Goal: Task Accomplishment & Management: Manage account settings

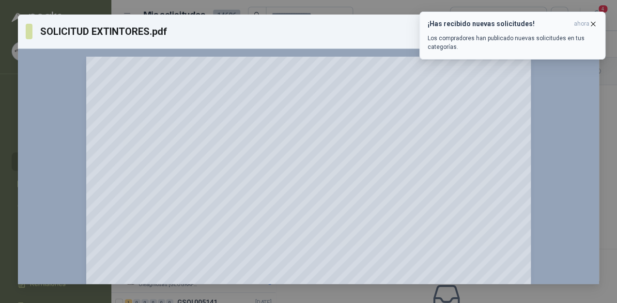
scroll to position [355, 0]
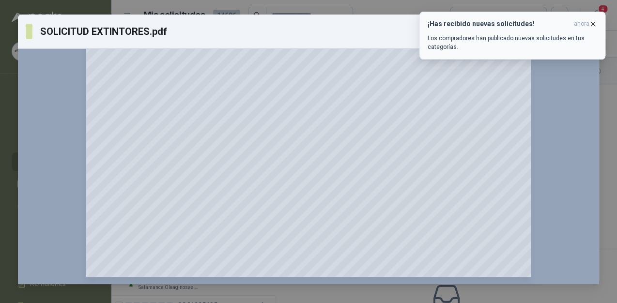
click at [599, 21] on button "¡Has recibido nuevas solicitudes! ahora Los compradores han publicado nuevas so…" at bounding box center [513, 36] width 186 height 48
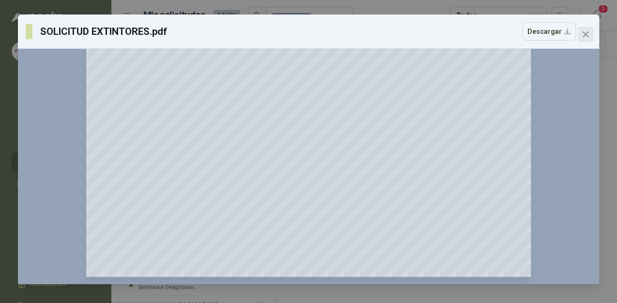
click at [587, 32] on icon "close" at bounding box center [586, 35] width 8 height 8
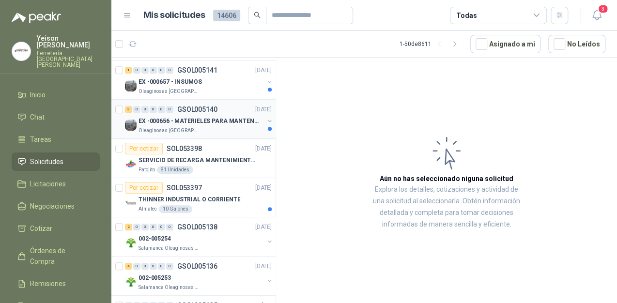
scroll to position [39, 0]
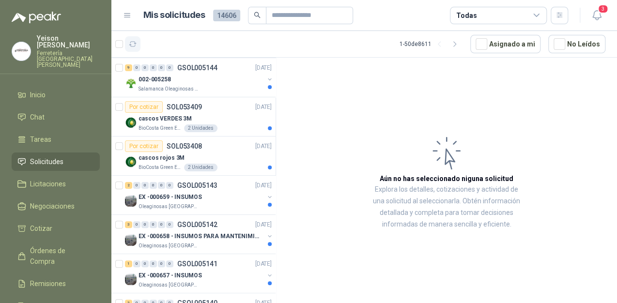
click at [132, 43] on icon "button" at bounding box center [133, 44] width 8 height 8
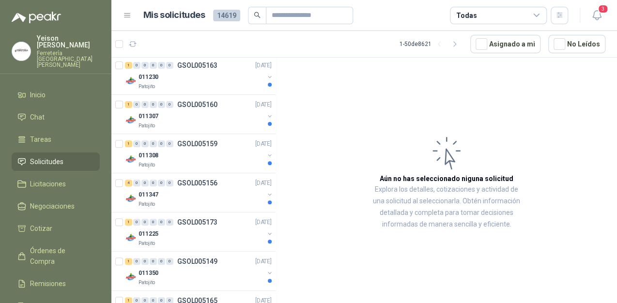
scroll to position [0, 0]
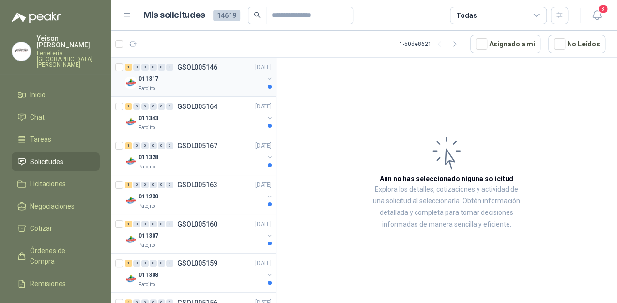
click at [173, 82] on div "011317" at bounding box center [202, 79] width 126 height 12
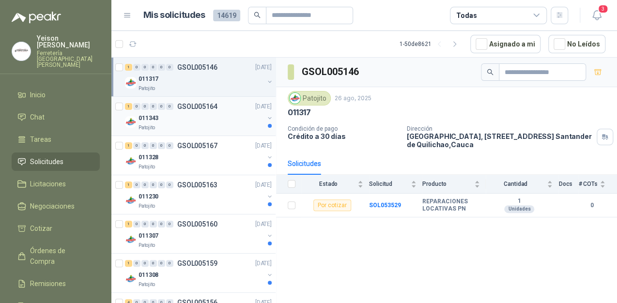
click at [174, 111] on div "1 0 0 0 0 0 GSOL005164 [DATE]" at bounding box center [199, 107] width 149 height 12
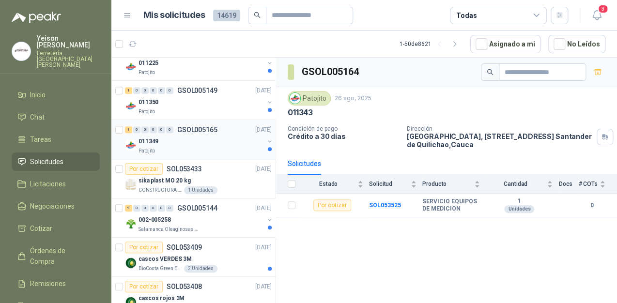
scroll to position [310, 0]
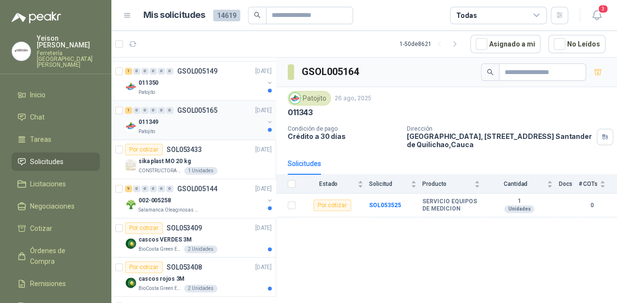
click at [190, 112] on p "GSOL005165" at bounding box center [197, 110] width 40 height 7
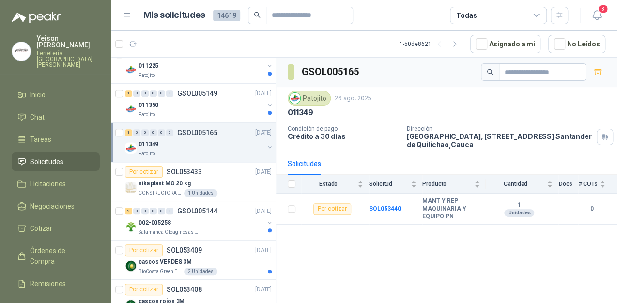
scroll to position [271, 0]
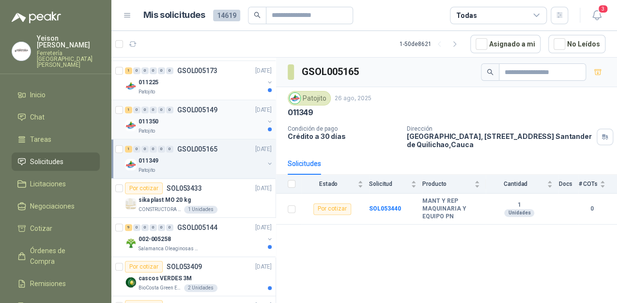
click at [190, 113] on div "1 0 0 0 0 0 GSOL005149 [DATE]" at bounding box center [199, 110] width 149 height 12
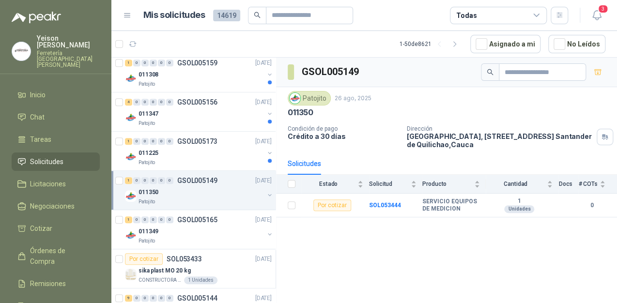
scroll to position [194, 0]
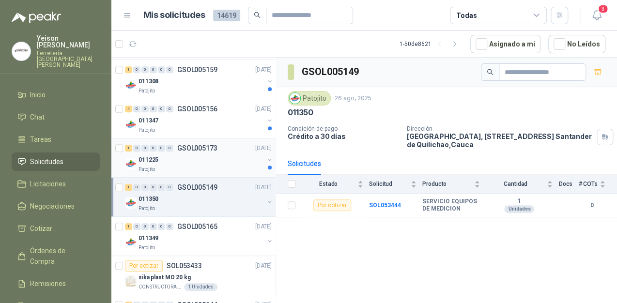
click at [196, 154] on div "011225" at bounding box center [202, 160] width 126 height 12
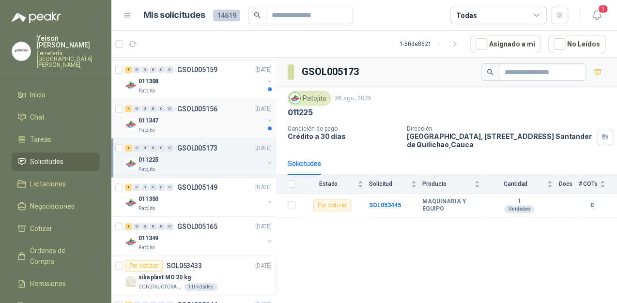
click at [206, 124] on div "011347" at bounding box center [202, 121] width 126 height 12
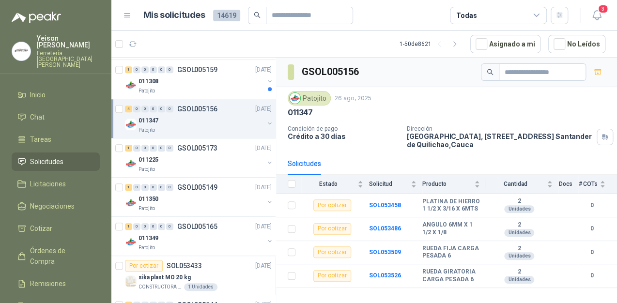
scroll to position [116, 0]
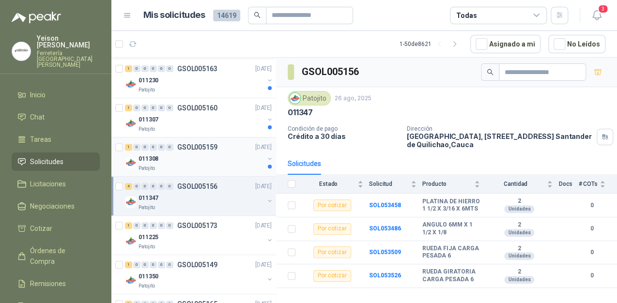
click at [196, 157] on div "011308" at bounding box center [202, 159] width 126 height 12
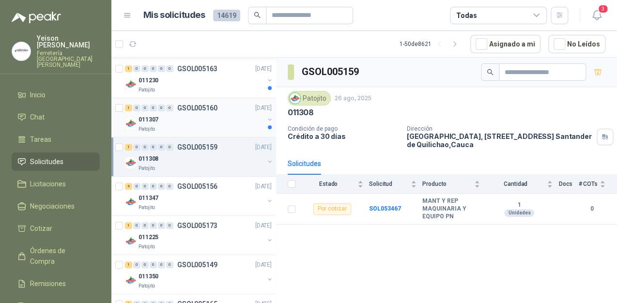
click at [204, 121] on div "011307" at bounding box center [202, 120] width 126 height 12
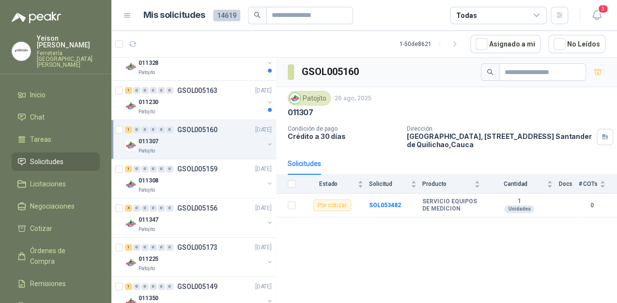
scroll to position [78, 0]
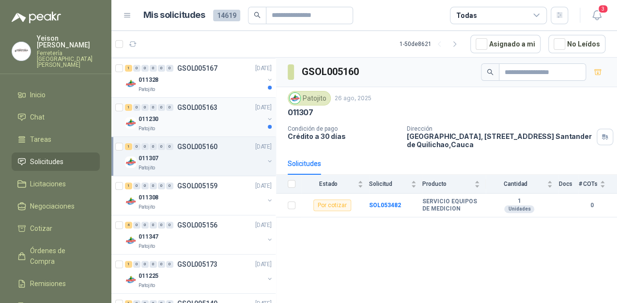
click at [199, 124] on div "011230" at bounding box center [202, 119] width 126 height 12
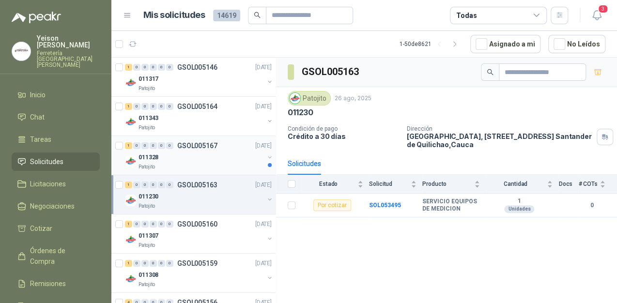
click at [208, 158] on div "011328" at bounding box center [202, 158] width 126 height 12
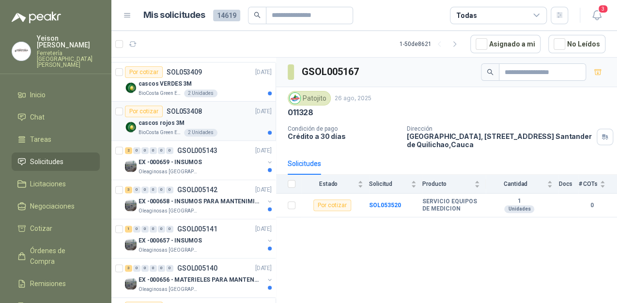
scroll to position [465, 0]
click at [196, 159] on p "EX -000659 - INSUMOS" at bounding box center [170, 163] width 63 height 9
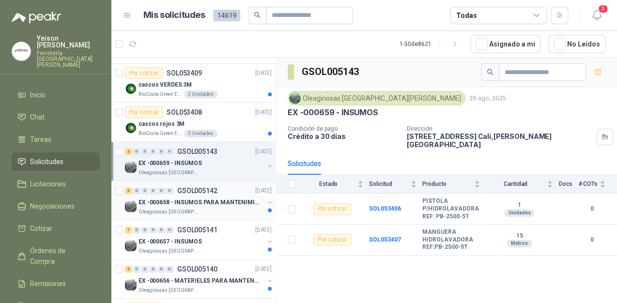
click at [215, 191] on p "GSOL005142" at bounding box center [197, 191] width 40 height 7
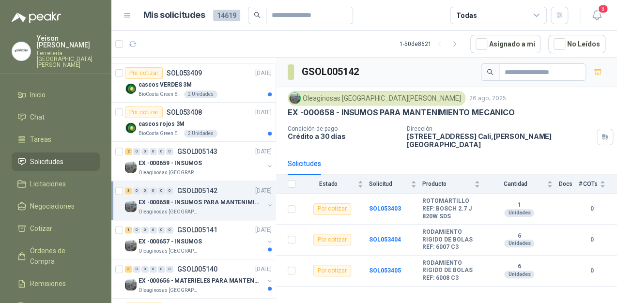
scroll to position [543, 0]
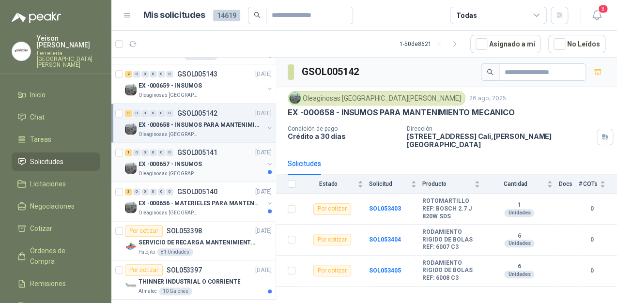
click at [199, 158] on div "EX -000657 - INSUMOS" at bounding box center [202, 164] width 126 height 12
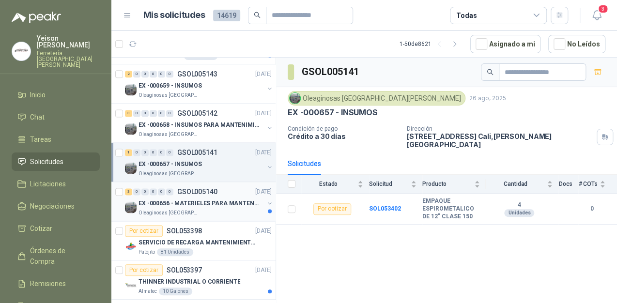
click at [196, 199] on p "EX -000656 - MATERIELES PARA MANTENIMIENTO MECANIC" at bounding box center [199, 203] width 121 height 9
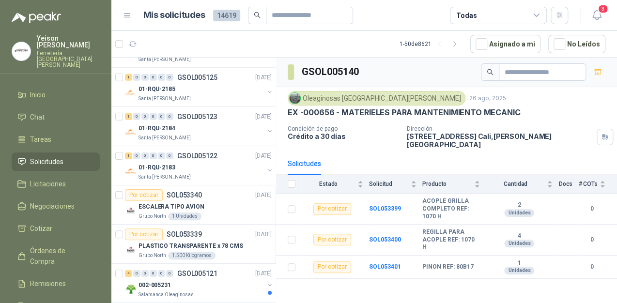
scroll to position [1280, 0]
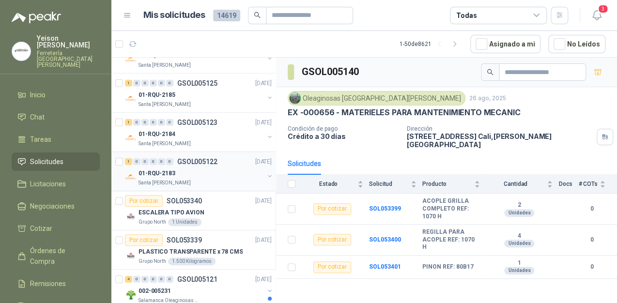
click at [200, 187] on div "1 0 0 0 0 0 GSOL005122 [DATE] 01-RQU-2183 Santa [PERSON_NAME]" at bounding box center [193, 171] width 164 height 39
click at [198, 168] on div "01-RQU-2183" at bounding box center [202, 174] width 126 height 12
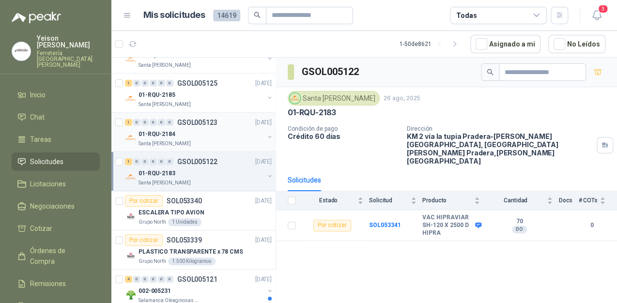
click at [215, 140] on div "Santa [PERSON_NAME]" at bounding box center [202, 144] width 126 height 8
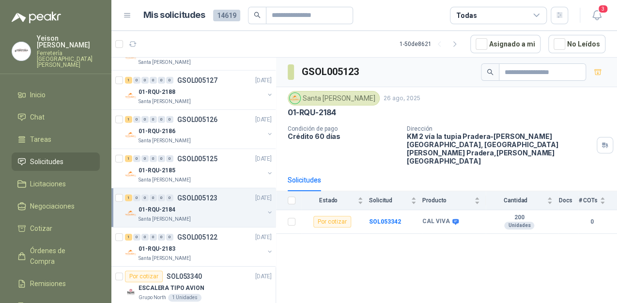
scroll to position [1202, 0]
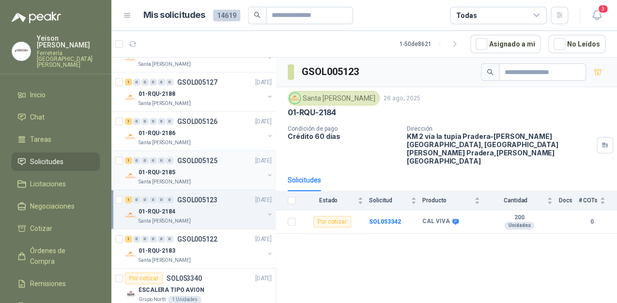
click at [201, 170] on div "01-RQU-2185" at bounding box center [202, 173] width 126 height 12
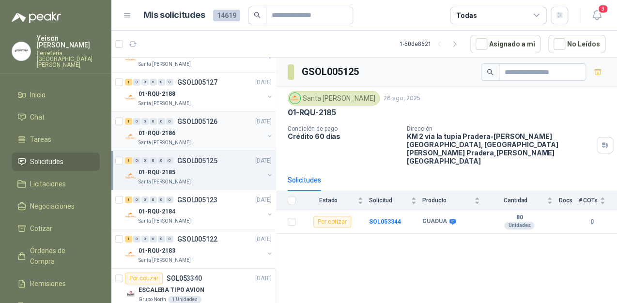
click at [211, 139] on div "Santa [PERSON_NAME]" at bounding box center [202, 143] width 126 height 8
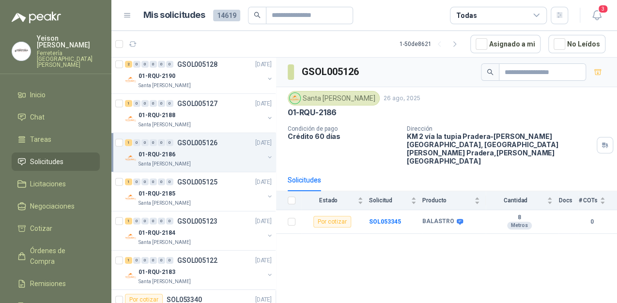
scroll to position [1163, 0]
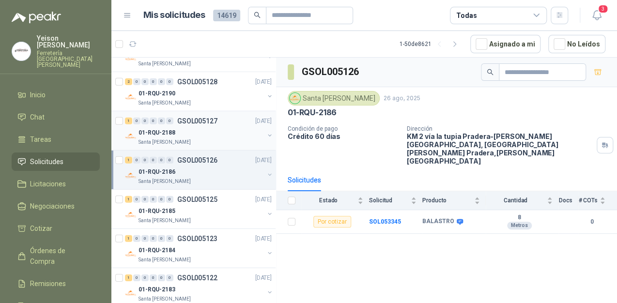
click at [222, 139] on div "Santa [PERSON_NAME]" at bounding box center [202, 143] width 126 height 8
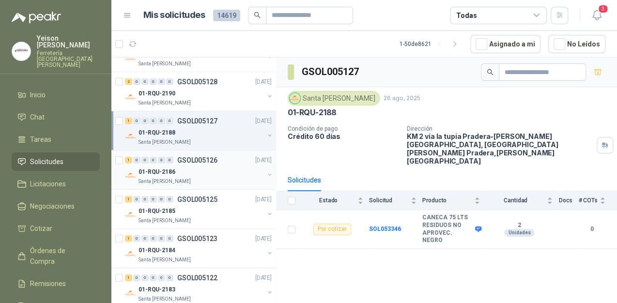
scroll to position [1124, 0]
click at [208, 133] on div "01-RQU-2190" at bounding box center [202, 132] width 126 height 12
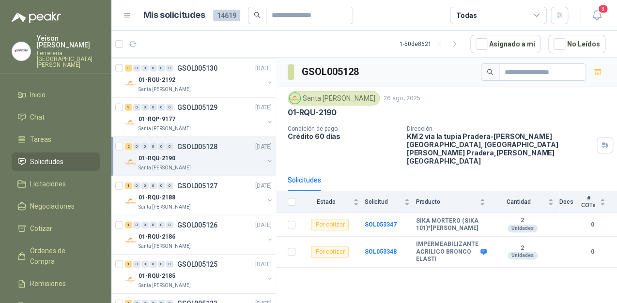
scroll to position [1086, 0]
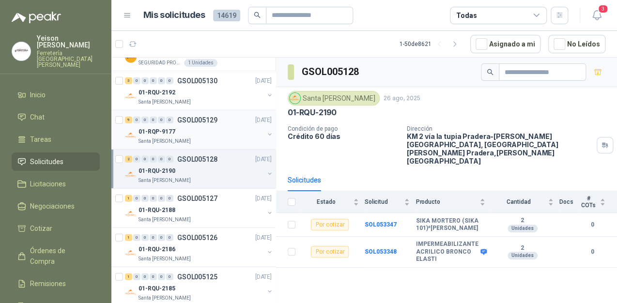
click at [200, 133] on div "01-RQP-9177" at bounding box center [202, 132] width 126 height 12
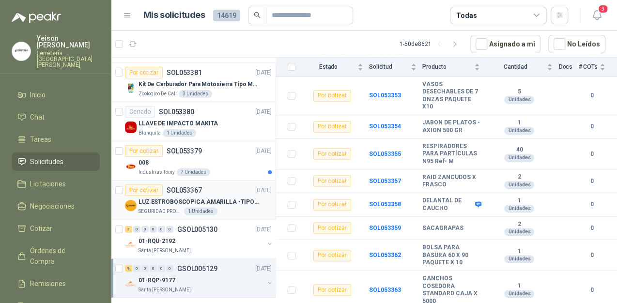
scroll to position [931, 0]
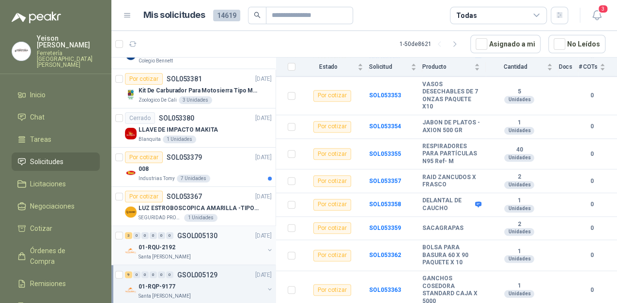
click at [180, 256] on p "Santa [PERSON_NAME]" at bounding box center [165, 257] width 52 height 8
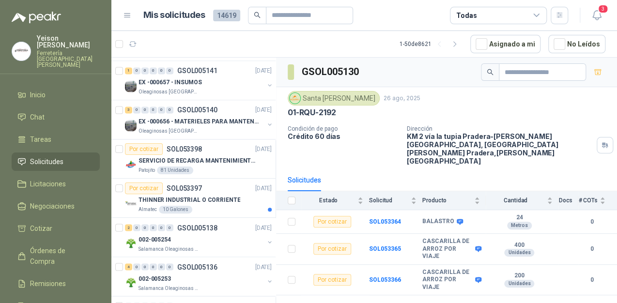
scroll to position [620, 0]
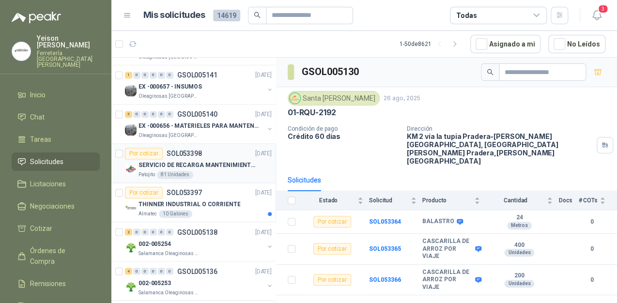
click at [192, 161] on p "SERVICIO DE RECARGA MANTENIMIENTO Y PRESTAMOS DE EXTINTORES" at bounding box center [199, 165] width 121 height 9
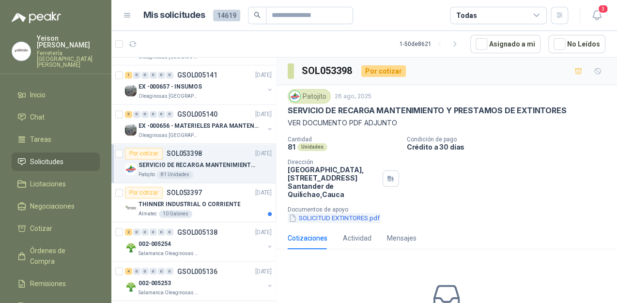
click at [320, 220] on button "SOLICITUD EXTINTORES.pdf" at bounding box center [334, 218] width 93 height 10
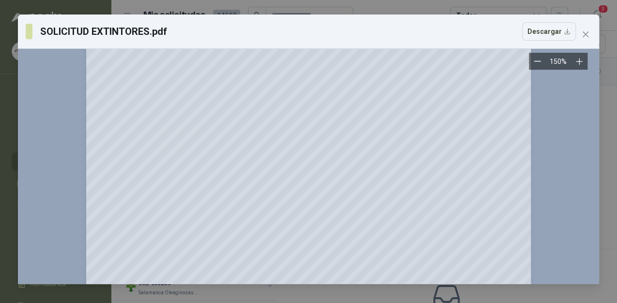
scroll to position [355, 0]
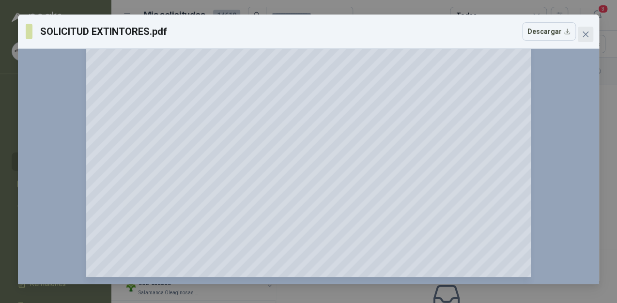
click at [591, 31] on span "Close" at bounding box center [586, 35] width 16 height 8
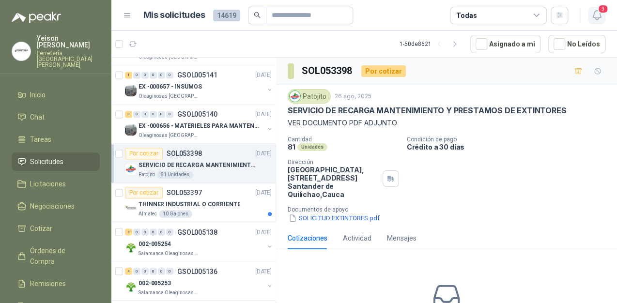
click at [602, 12] on span "3" at bounding box center [603, 8] width 11 height 9
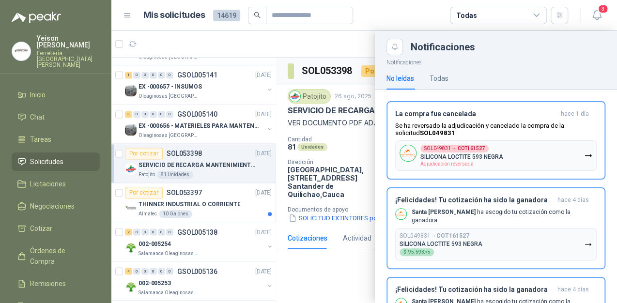
click at [341, 43] on div at bounding box center [364, 167] width 506 height 272
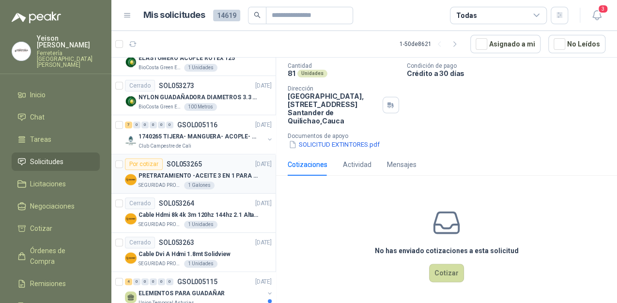
scroll to position [1730, 0]
